Goal: Use online tool/utility: Use online tool/utility

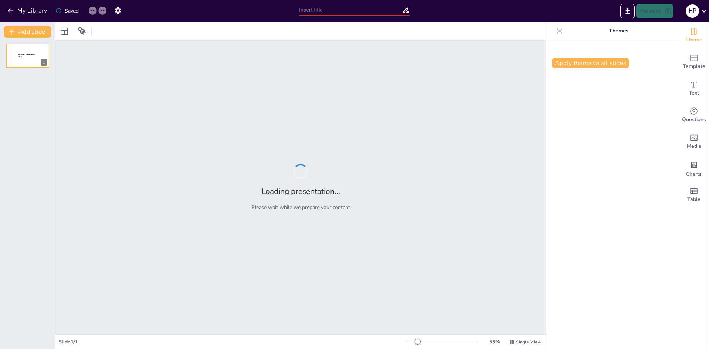
type input "¡Pausa Activa! Estira, Respira y Renueva tu Energía"
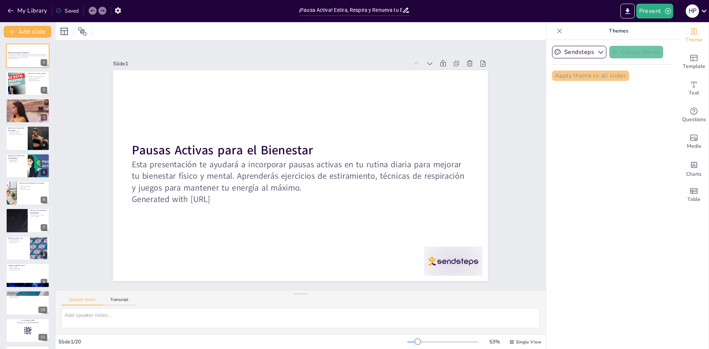
checkbox input "true"
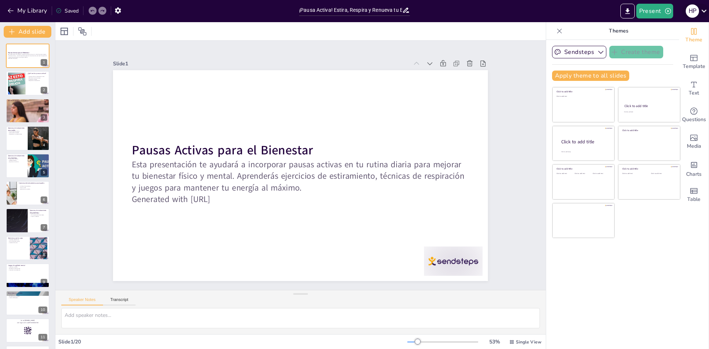
click at [701, 9] on icon at bounding box center [704, 11] width 10 height 10
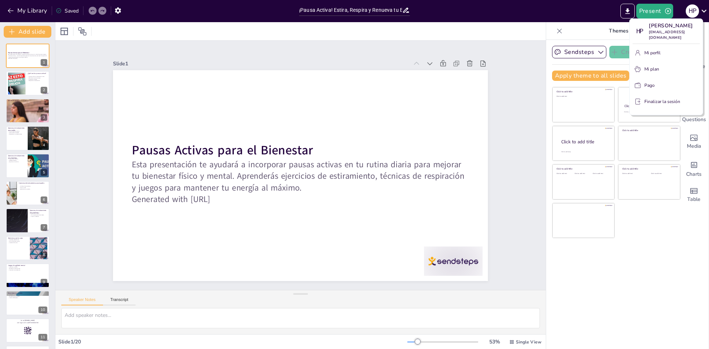
click at [655, 105] on font "Finalizar la sesión" at bounding box center [662, 102] width 36 height 6
